Goal: Task Accomplishment & Management: Manage account settings

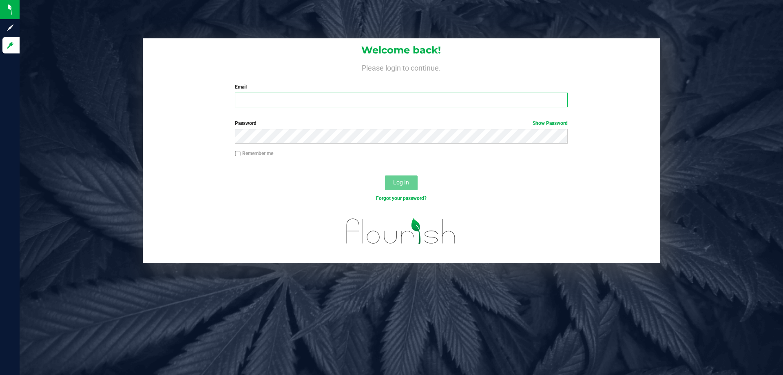
click at [297, 104] on input "Email" at bounding box center [401, 100] width 332 height 15
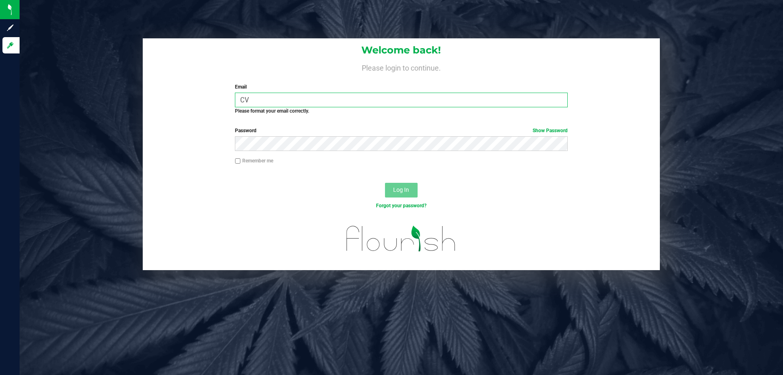
type input "C"
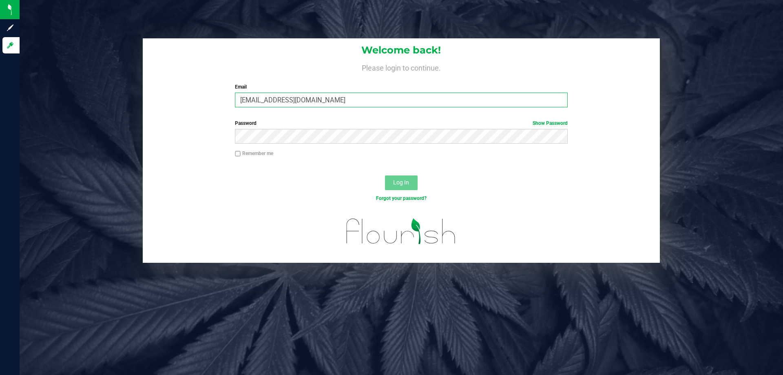
type input "[EMAIL_ADDRESS][DOMAIN_NAME]"
click at [385, 175] on button "Log In" at bounding box center [401, 182] width 33 height 15
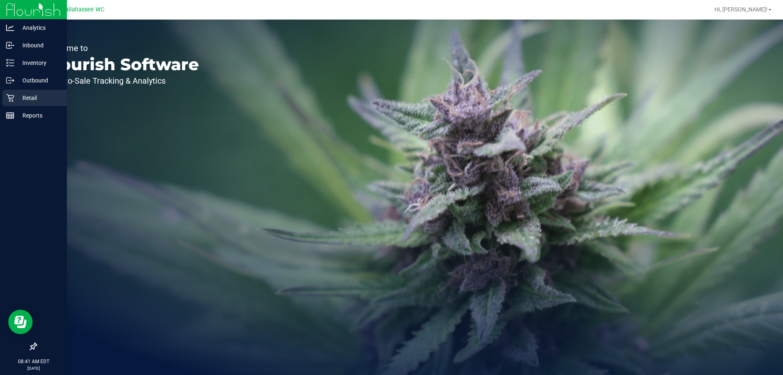
click at [18, 98] on p "Retail" at bounding box center [38, 98] width 49 height 10
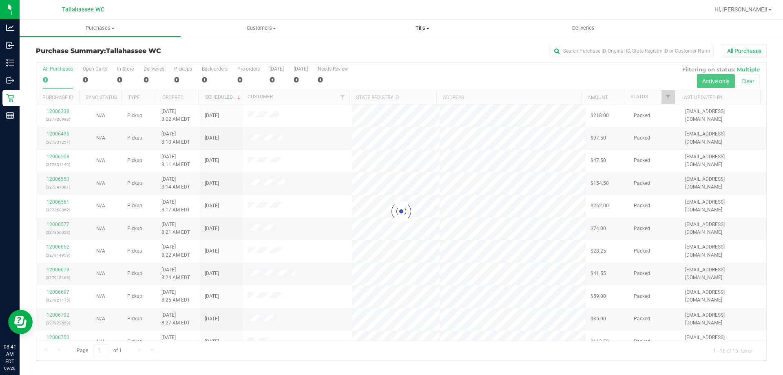
click at [421, 27] on span "Tills" at bounding box center [422, 27] width 160 height 7
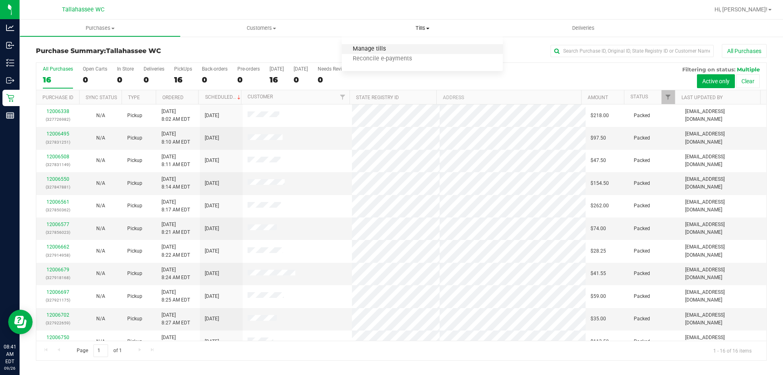
click at [374, 47] on span "Manage tills" at bounding box center [369, 49] width 55 height 7
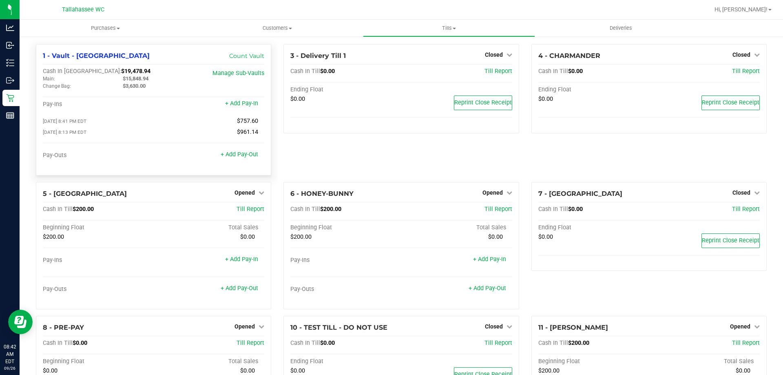
click at [144, 79] on span "$15,848.94" at bounding box center [136, 78] width 26 height 6
copy span "15,848.94"
